Goal: Task Accomplishment & Management: Complete application form

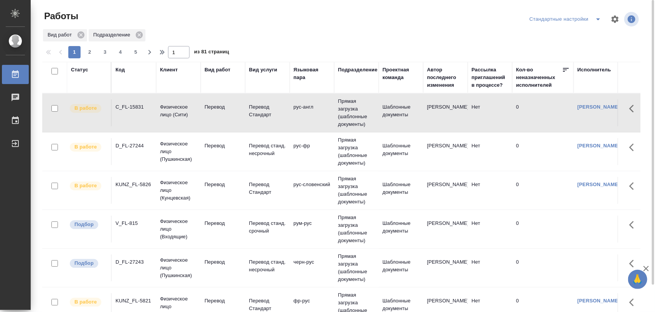
click at [133, 111] on div "D_FL-27243" at bounding box center [133, 107] width 37 height 8
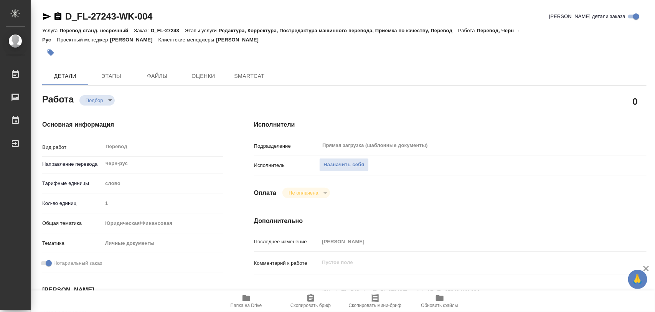
type textarea "x"
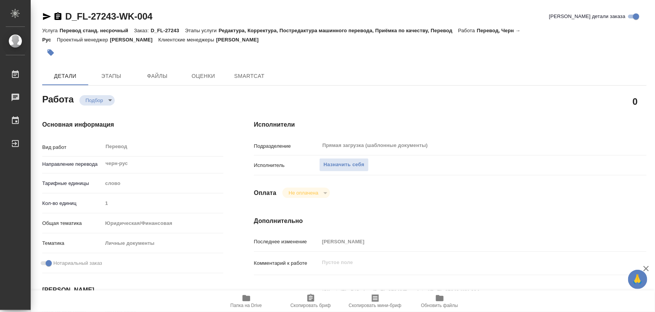
type textarea "x"
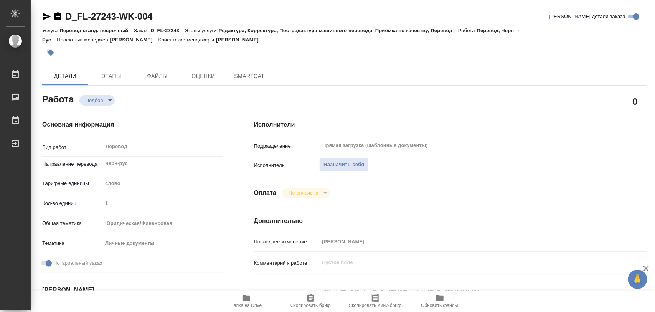
type textarea "x"
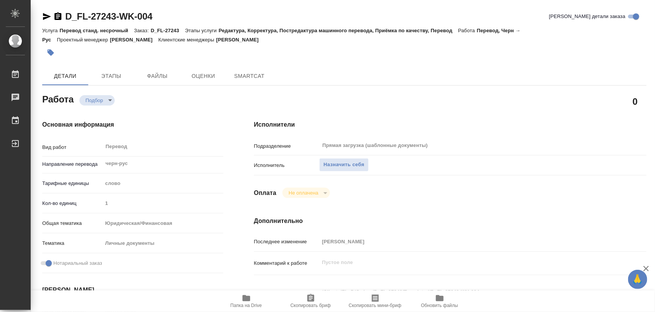
type textarea "x"
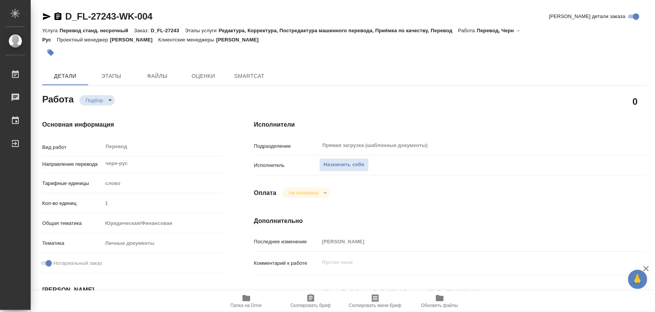
type textarea "x"
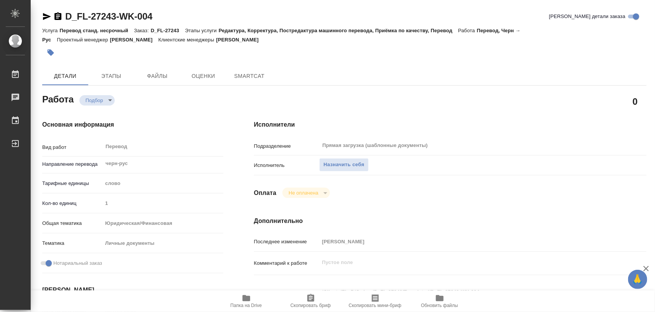
type textarea "x"
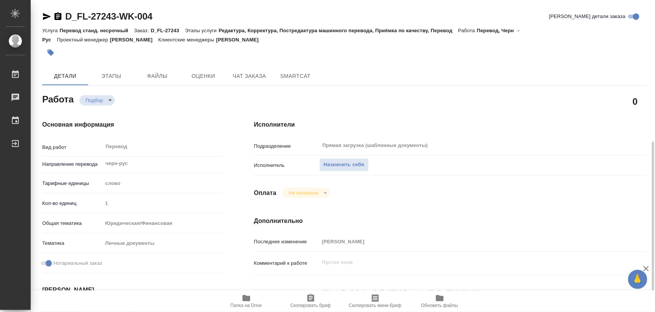
scroll to position [144, 0]
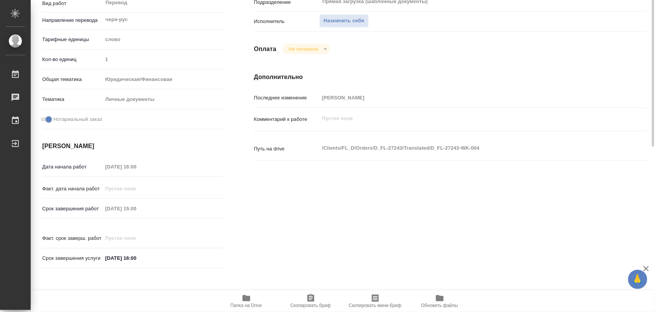
type textarea "x"
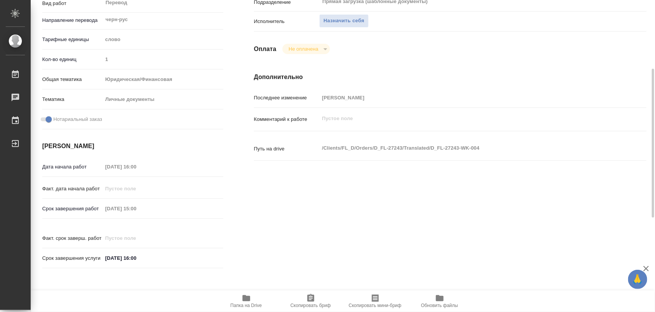
type textarea "x"
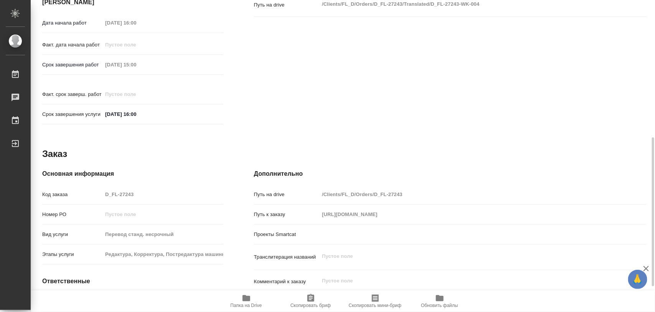
scroll to position [342, 0]
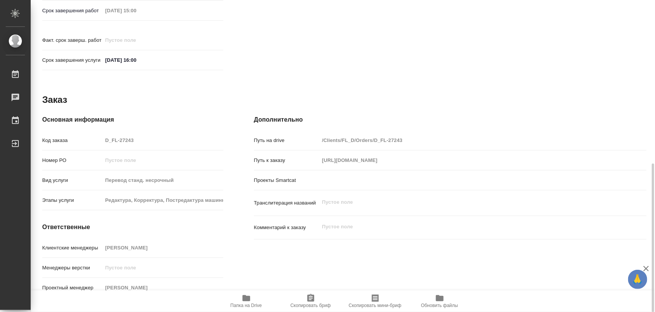
click at [246, 297] on icon "button" at bounding box center [246, 298] width 8 height 6
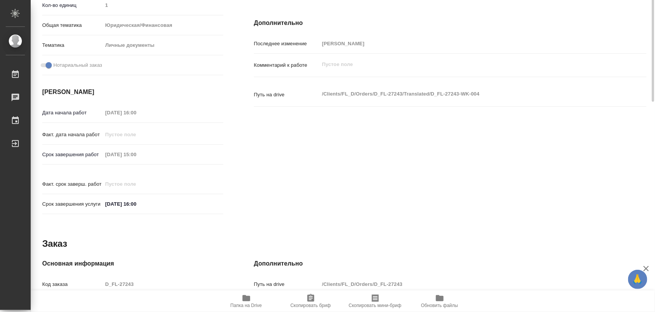
scroll to position [0, 0]
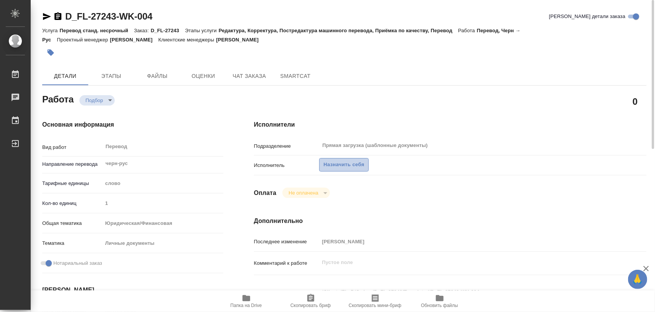
click at [358, 166] on span "Назначить себя" at bounding box center [343, 164] width 41 height 9
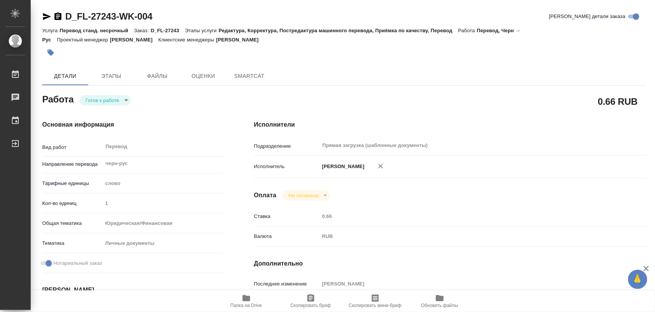
type textarea "x"
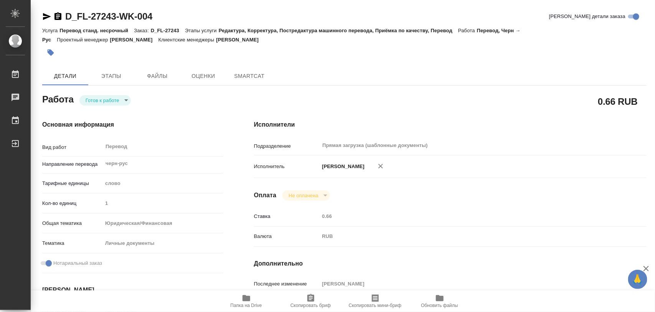
type textarea "x"
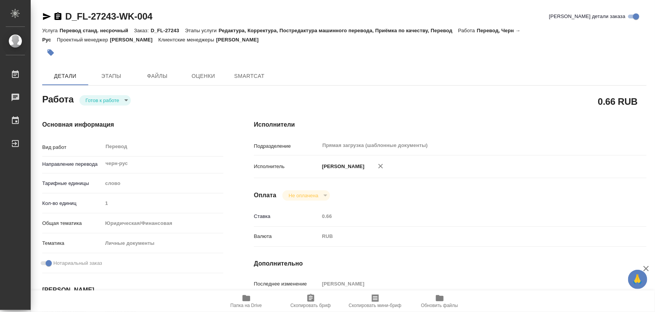
type textarea "x"
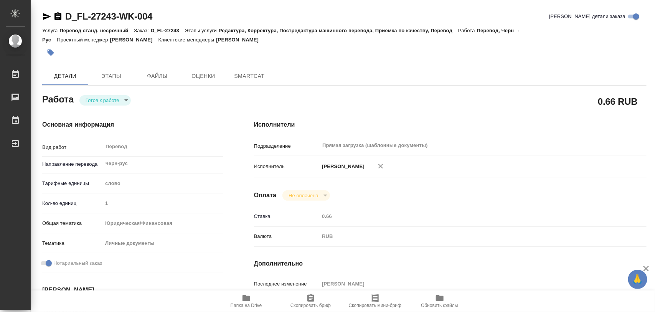
type textarea "x"
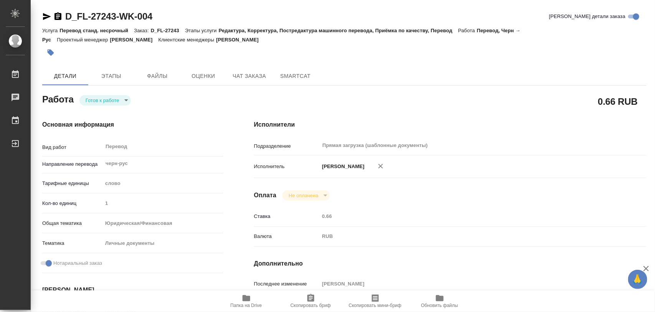
type textarea "x"
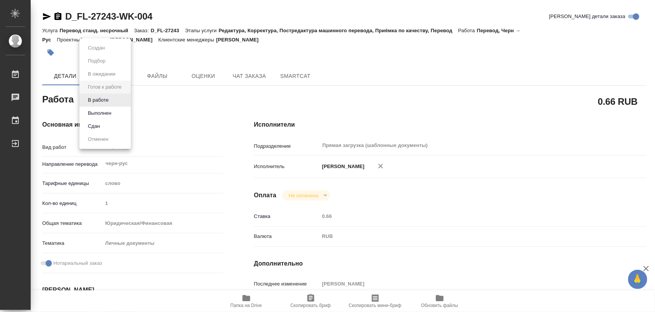
click at [120, 102] on body "🙏 .cls-1 fill:#fff; AWATERA Iglakov Maksim Работы Чаты График Выйти D_FL-27243-…" at bounding box center [327, 156] width 655 height 312
click at [107, 100] on button "В работе" at bounding box center [98, 100] width 25 height 8
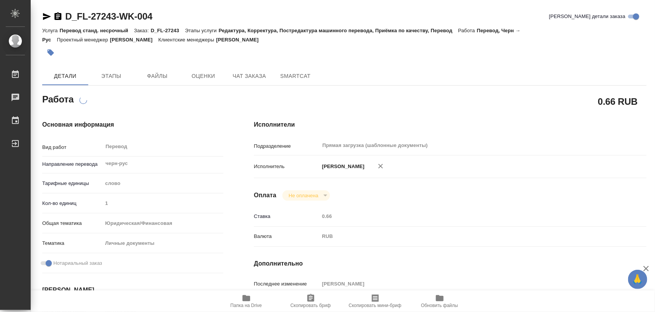
type textarea "x"
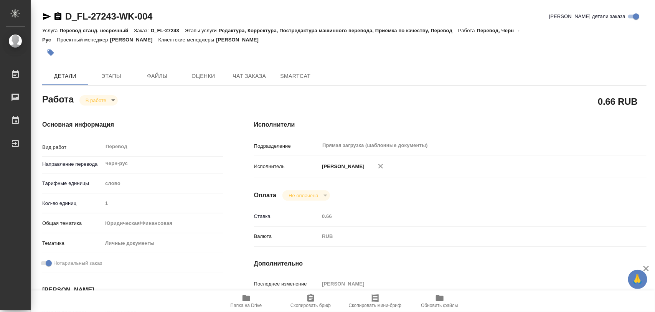
type textarea "x"
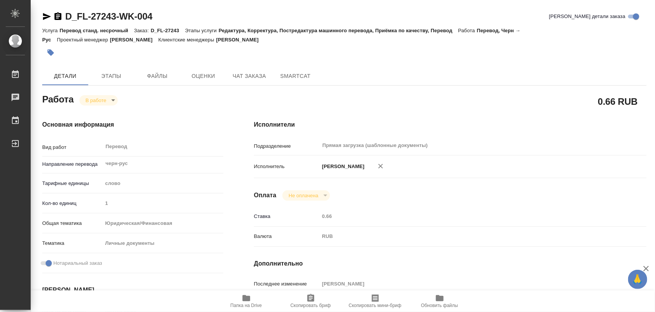
type textarea "x"
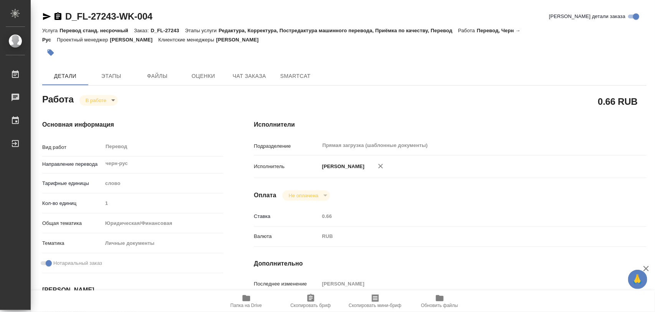
type textarea "x"
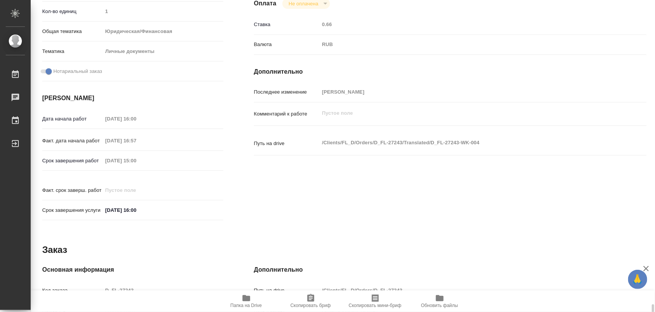
scroll to position [342, 0]
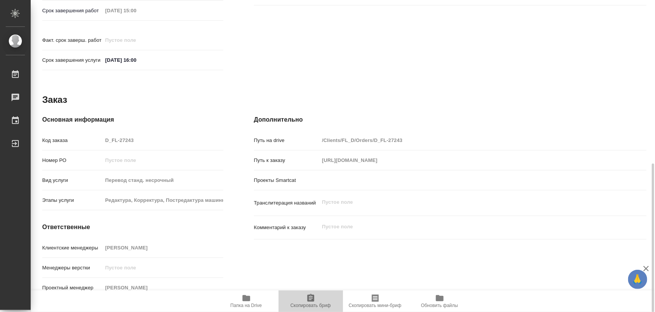
click at [317, 297] on span "Скопировать бриф" at bounding box center [310, 301] width 55 height 15
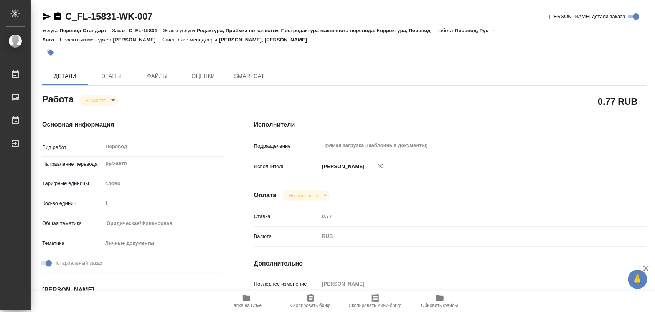
type textarea "x"
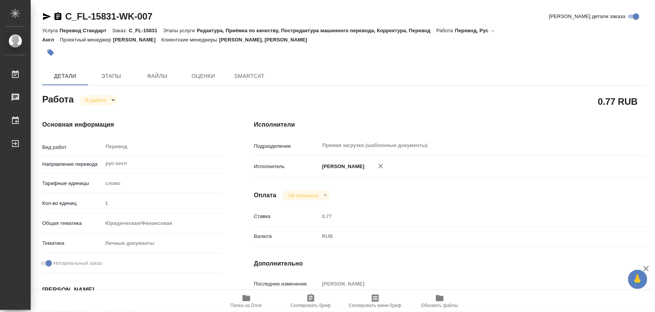
type textarea "x"
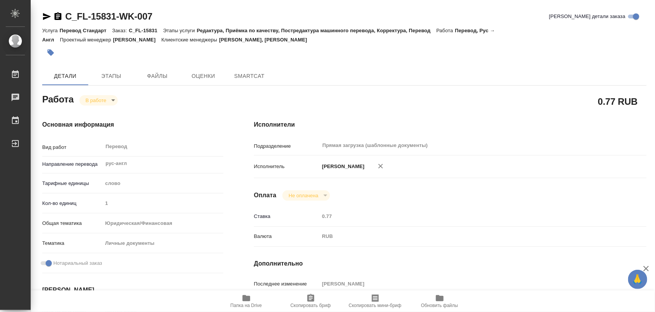
type textarea "x"
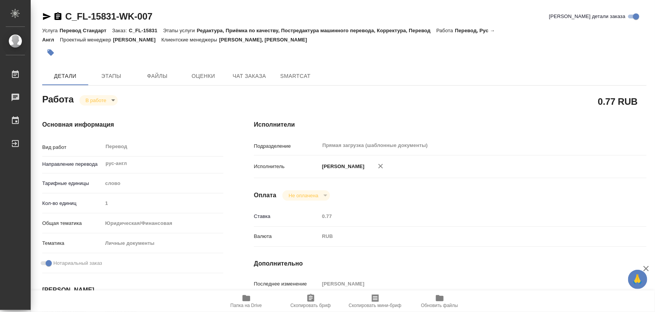
type textarea "x"
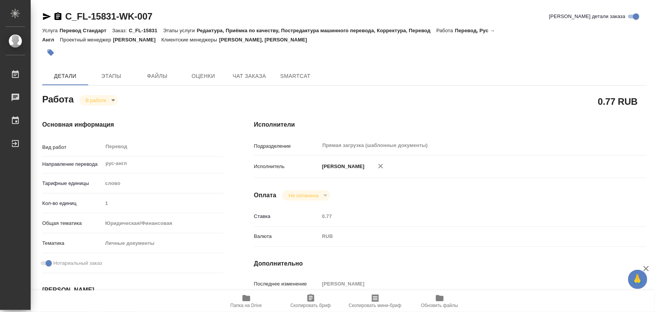
scroll to position [144, 0]
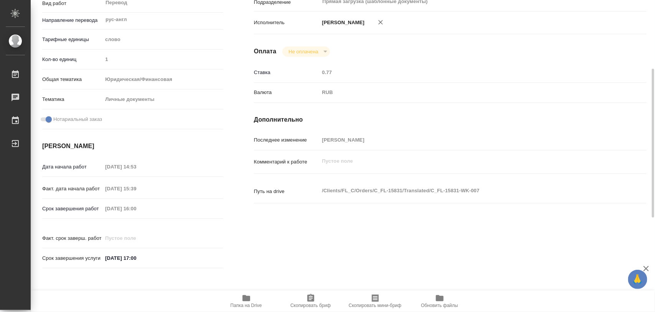
type textarea "x"
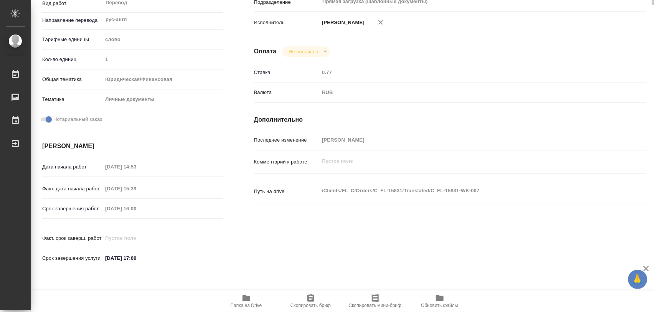
scroll to position [0, 0]
